Goal: Find specific page/section: Find specific page/section

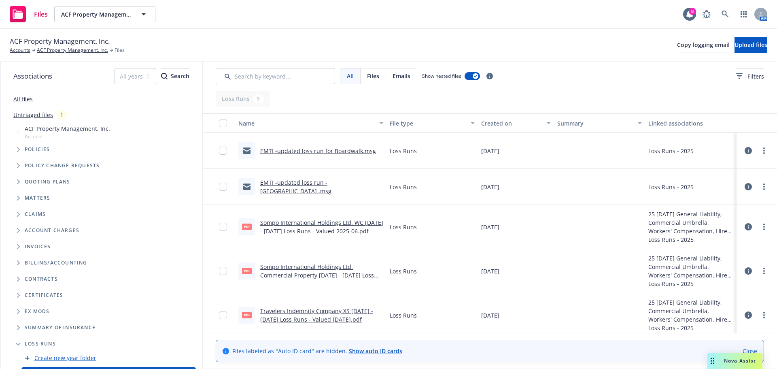
scroll to position [32, 0]
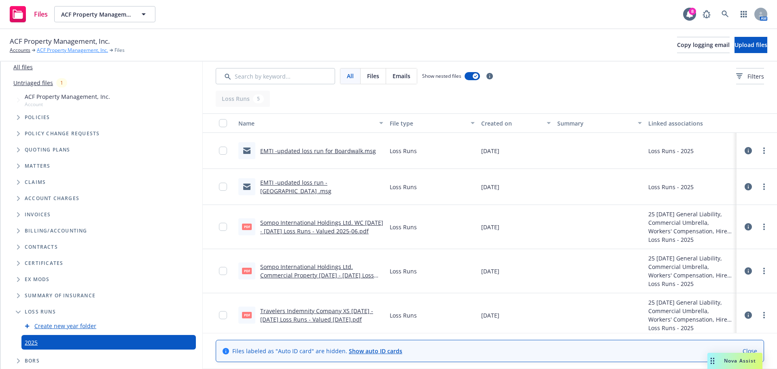
click at [62, 51] on link "ACF Property Management, Inc." at bounding box center [72, 50] width 71 height 7
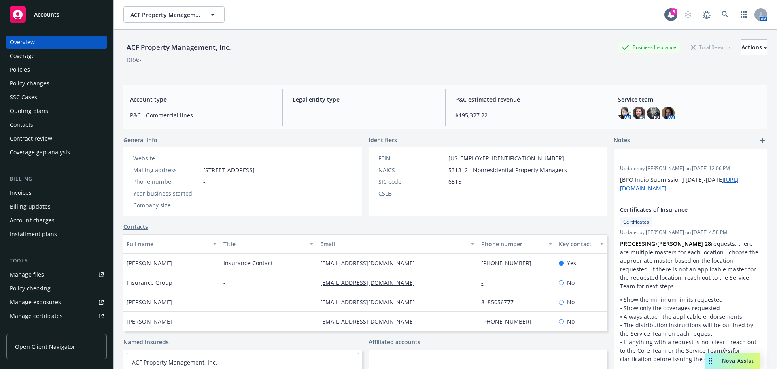
click at [30, 115] on div "Quoting plans" at bounding box center [29, 110] width 38 height 13
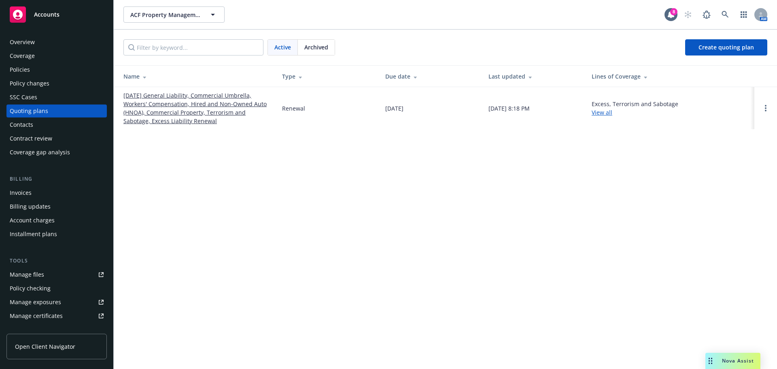
click at [155, 109] on link "10/01/25 General Liability, Commercial Umbrella, Workers' Compensation, Hired a…" at bounding box center [196, 108] width 146 height 34
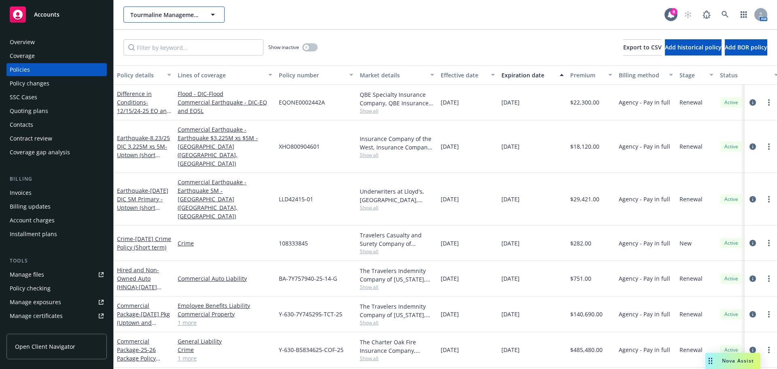
click at [153, 17] on span "Tourmaline Management LLC" at bounding box center [165, 15] width 70 height 9
type input "north bay r"
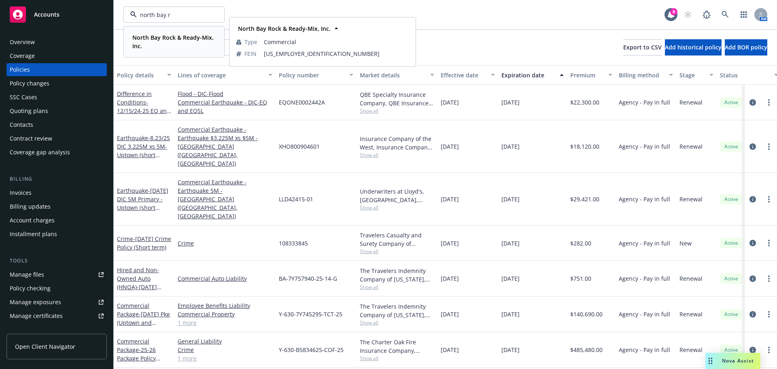
click at [187, 36] on strong "North Bay Rock & Ready-Mix, Inc." at bounding box center [172, 42] width 81 height 16
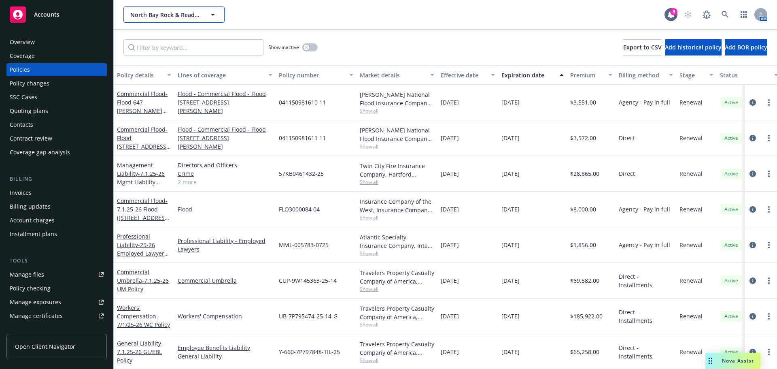
click at [161, 13] on span "North Bay Rock & Ready-Mix, Inc." at bounding box center [165, 15] width 70 height 9
type input "broker"
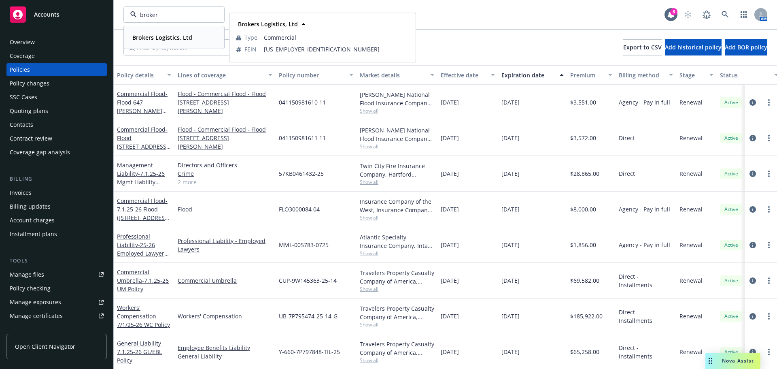
click at [170, 37] on strong "Brokers Logistics, Ltd" at bounding box center [162, 38] width 60 height 8
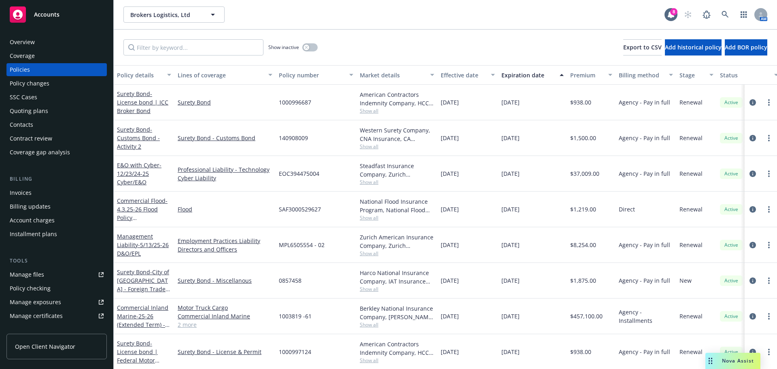
click at [33, 191] on div "Invoices" at bounding box center [57, 192] width 94 height 13
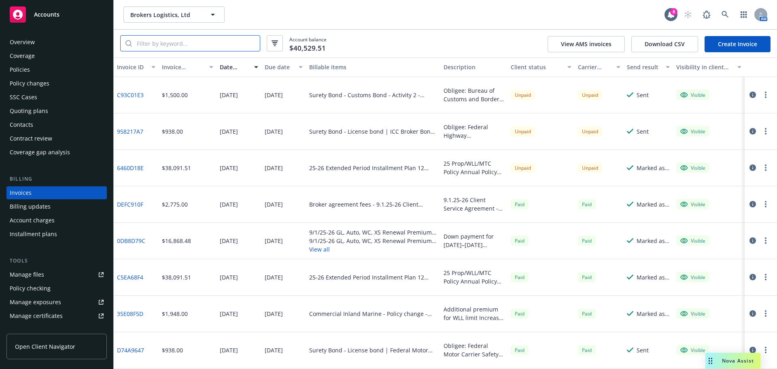
click at [181, 43] on input "search" at bounding box center [196, 43] width 128 height 15
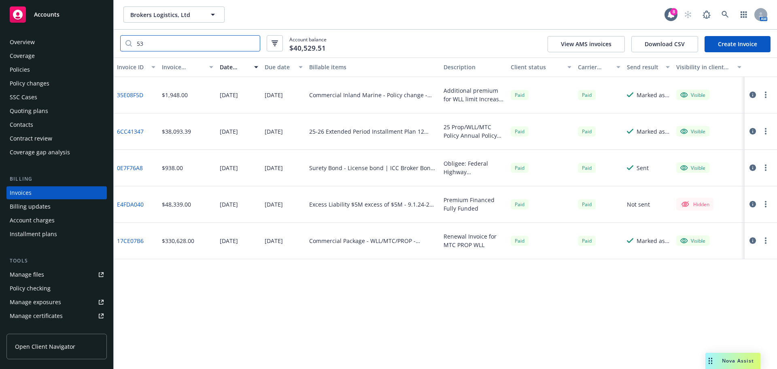
type input "53"
click at [25, 69] on div "Policies" at bounding box center [20, 69] width 20 height 13
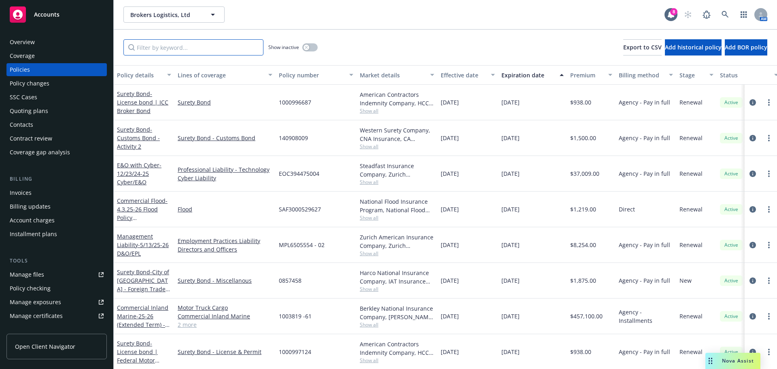
click at [159, 50] on input "Filter by keyword..." at bounding box center [193, 47] width 140 height 16
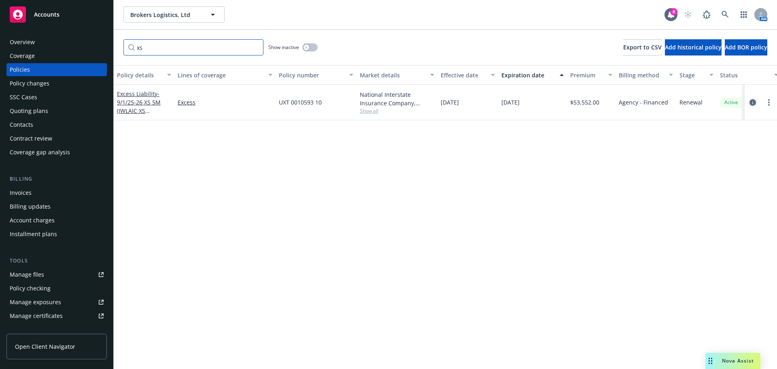
type input "xs"
click at [754, 103] on icon "circleInformation" at bounding box center [753, 102] width 6 height 6
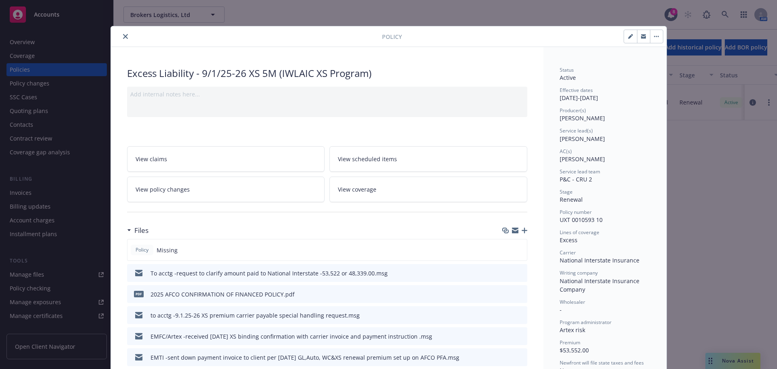
click at [124, 37] on icon "close" at bounding box center [125, 36] width 5 height 5
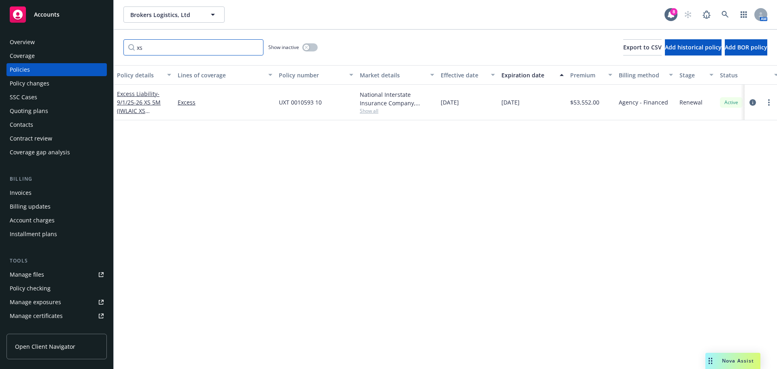
drag, startPoint x: 136, startPoint y: 47, endPoint x: 129, endPoint y: 48, distance: 7.4
click at [129, 48] on input "xs" at bounding box center [193, 47] width 140 height 16
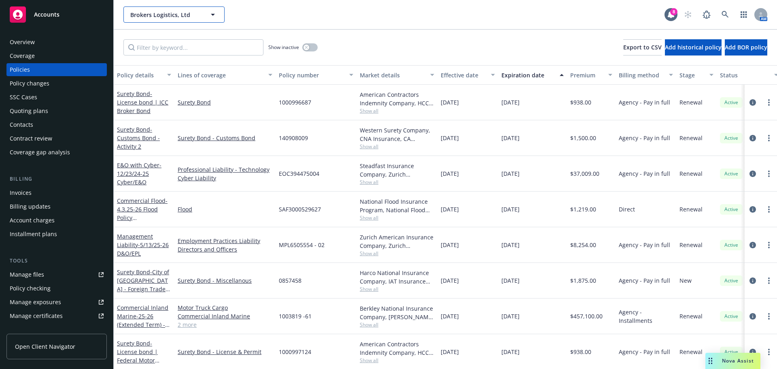
click at [136, 20] on button "Brokers Logistics, Ltd" at bounding box center [173, 14] width 101 height 16
type input "north"
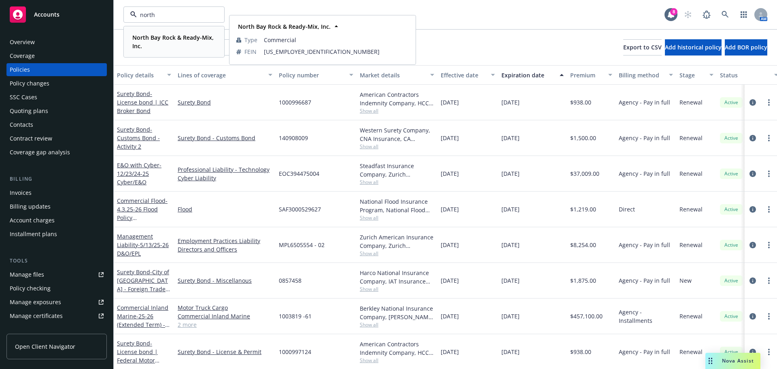
click at [142, 34] on strong "North Bay Rock & Ready-Mix, Inc." at bounding box center [172, 42] width 81 height 16
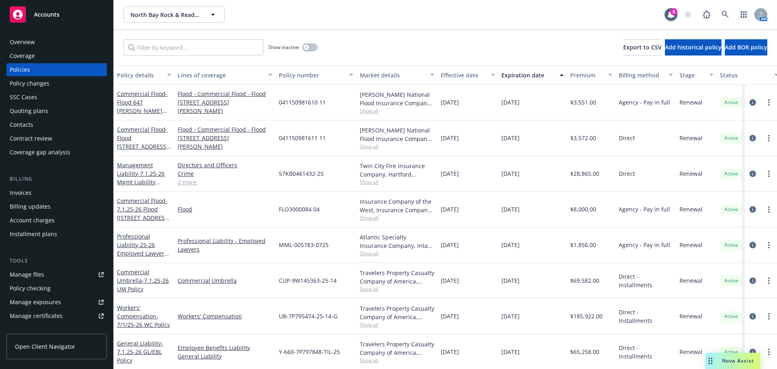
click at [26, 110] on div "Quoting plans" at bounding box center [29, 110] width 38 height 13
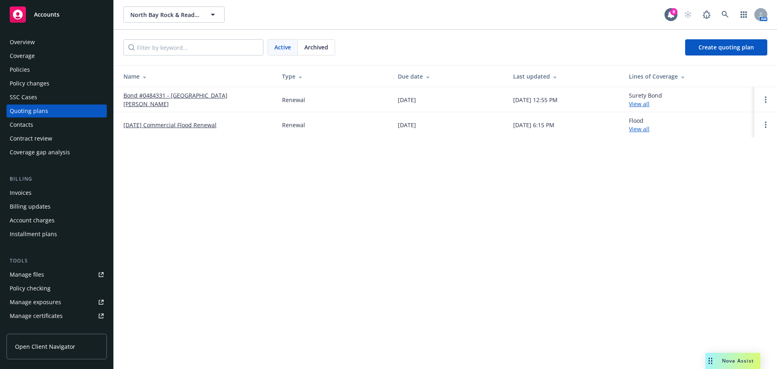
click at [139, 126] on link "[DATE] Commercial Flood Renewal" at bounding box center [169, 125] width 93 height 9
